Goal: Connect with others: Connect with others

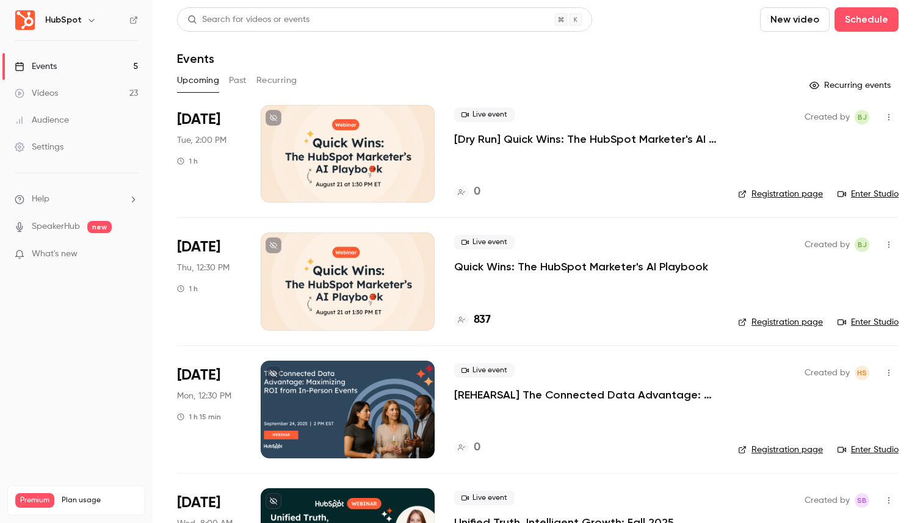
click at [506, 141] on p "[Dry Run] Quick Wins: The HubSpot Marketer's AI Playbook" at bounding box center [586, 139] width 264 height 15
click at [884, 196] on link "Enter Studio" at bounding box center [867, 194] width 61 height 12
click at [888, 116] on icon "button" at bounding box center [889, 117] width 10 height 9
click at [813, 183] on div "Invite to Studio" at bounding box center [841, 180] width 93 height 12
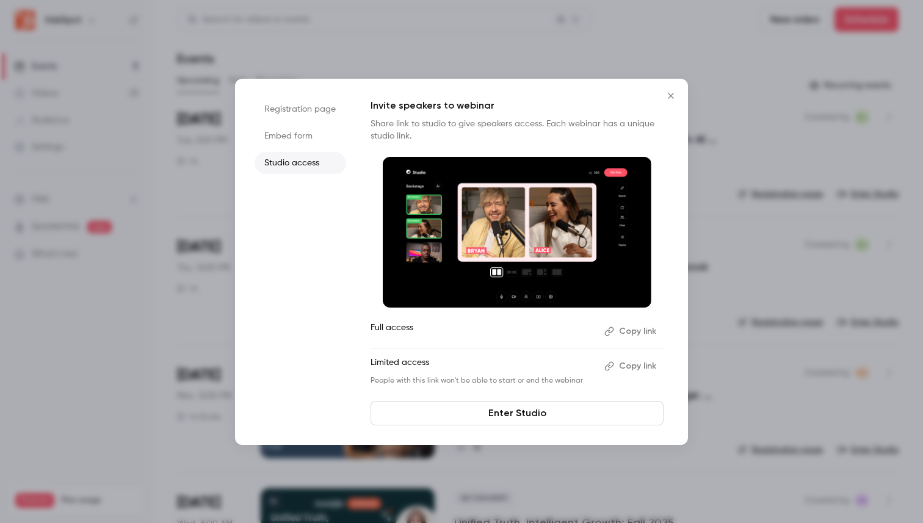
click at [643, 363] on button "Copy link" at bounding box center [631, 366] width 64 height 20
click at [669, 98] on icon "Close" at bounding box center [670, 96] width 15 height 10
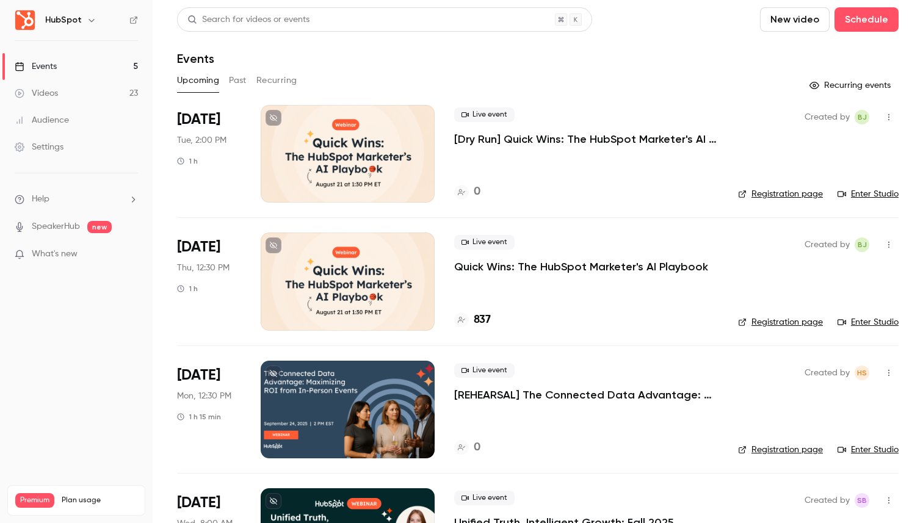
click at [871, 327] on link "Enter Studio" at bounding box center [867, 322] width 61 height 12
